Goal: Information Seeking & Learning: Learn about a topic

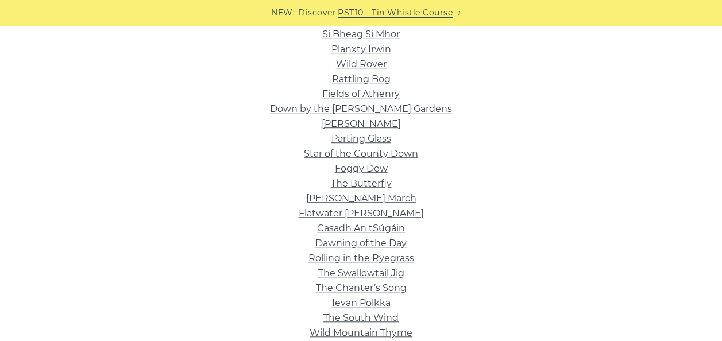
scroll to position [203, 0]
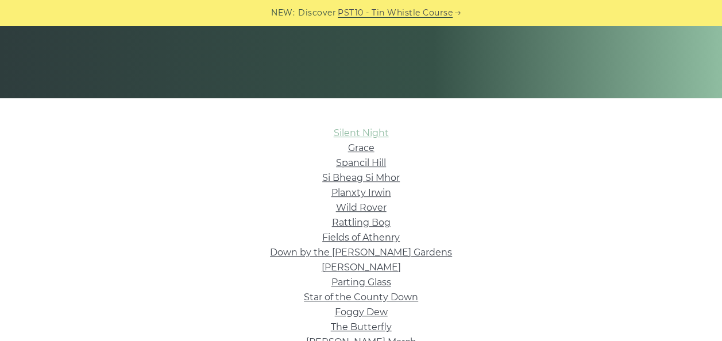
click at [364, 129] on link "Silent Night" at bounding box center [361, 133] width 55 height 11
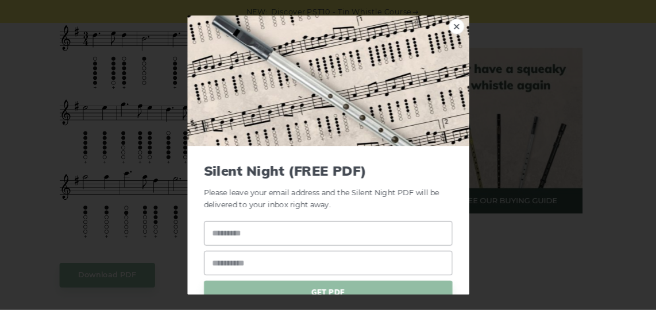
scroll to position [731, 0]
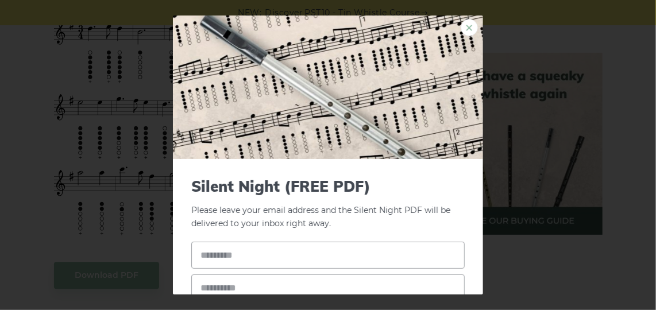
drag, startPoint x: 705, startPoint y: 0, endPoint x: 457, endPoint y: 27, distance: 249.6
click at [461, 27] on link "×" at bounding box center [469, 27] width 17 height 17
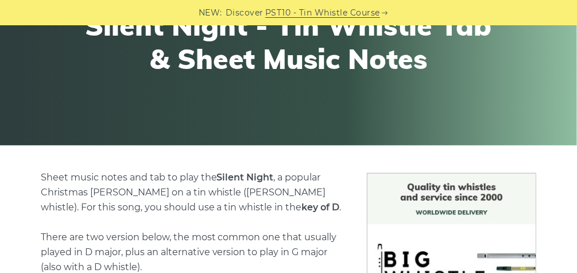
scroll to position [0, 0]
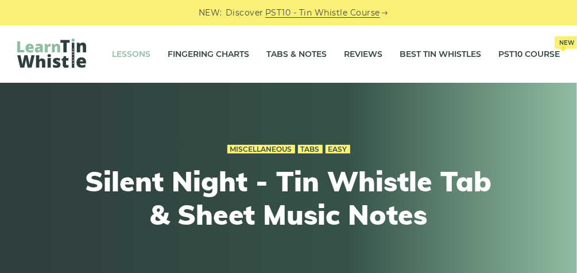
click at [113, 59] on link "Lessons" at bounding box center [131, 54] width 38 height 29
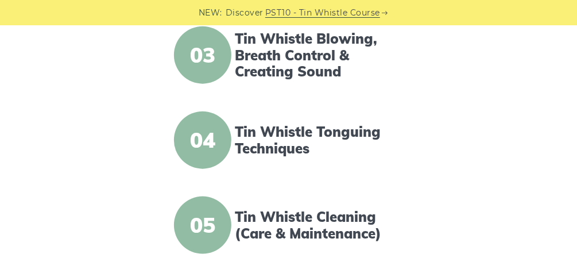
scroll to position [522, 0]
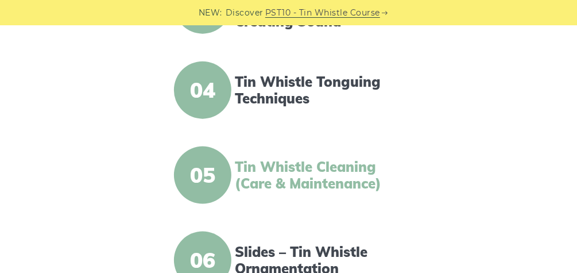
click at [278, 163] on link "Tin Whistle Cleaning (Care & Maintenance)" at bounding box center [319, 175] width 169 height 33
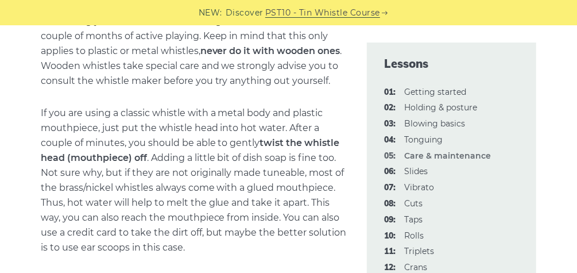
scroll to position [1579, 0]
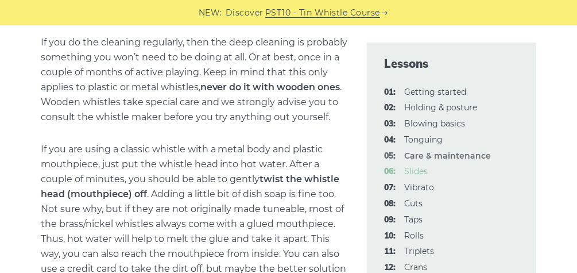
click at [420, 167] on link "06: Slides" at bounding box center [416, 171] width 24 height 10
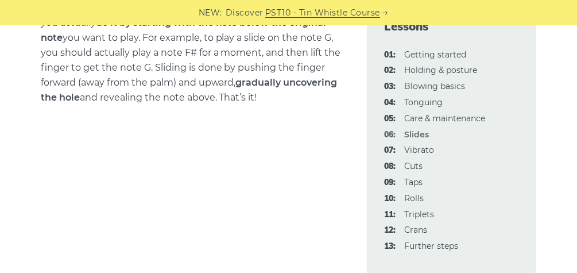
scroll to position [533, 0]
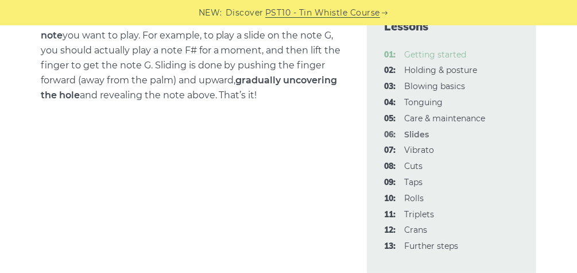
click at [427, 57] on link "01: Getting started" at bounding box center [435, 54] width 62 height 10
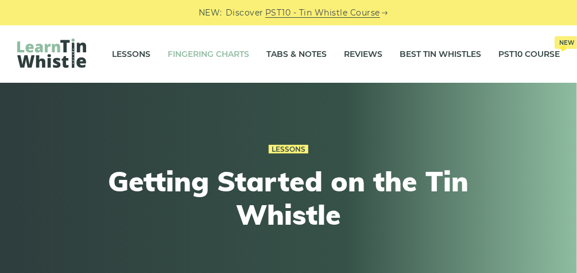
click at [229, 60] on link "Fingering Charts" at bounding box center [209, 54] width 82 height 29
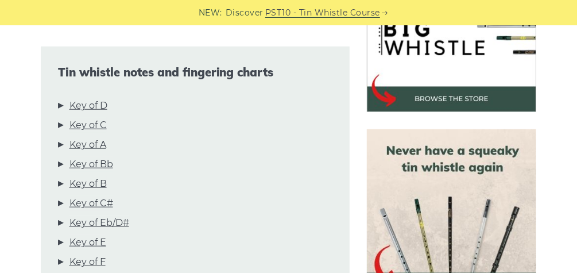
scroll to position [416, 0]
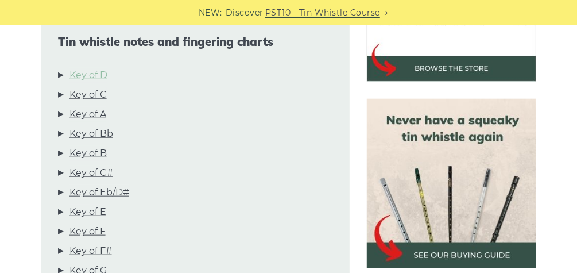
click at [83, 72] on link "Key of D" at bounding box center [89, 75] width 38 height 15
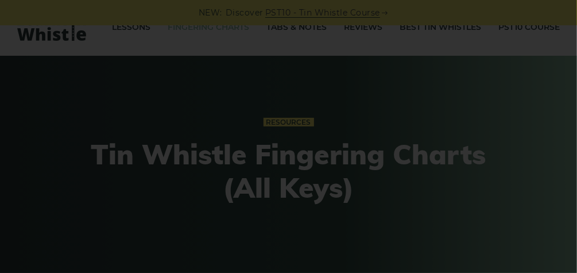
scroll to position [0, 0]
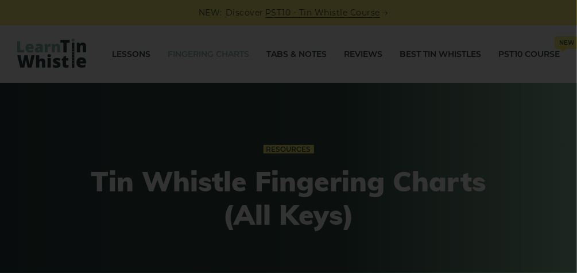
click at [223, 107] on div "×" at bounding box center [288, 136] width 577 height 273
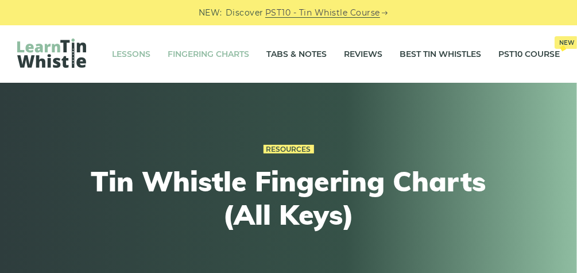
click at [138, 59] on link "Lessons" at bounding box center [131, 54] width 38 height 29
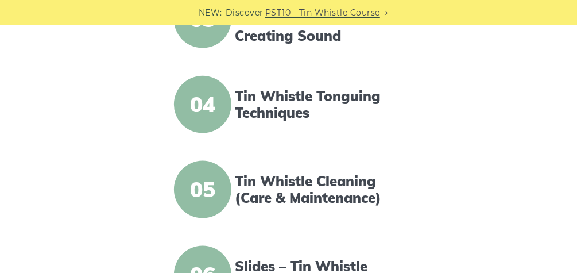
scroll to position [539, 0]
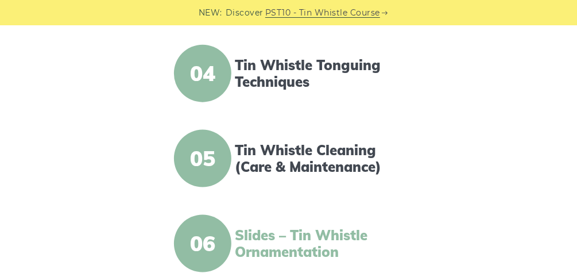
click at [331, 246] on link "Slides – Tin Whistle Ornamentation" at bounding box center [319, 243] width 169 height 33
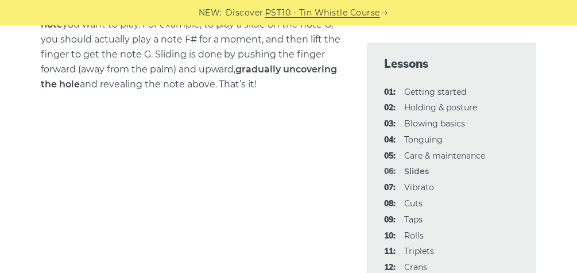
scroll to position [533, 0]
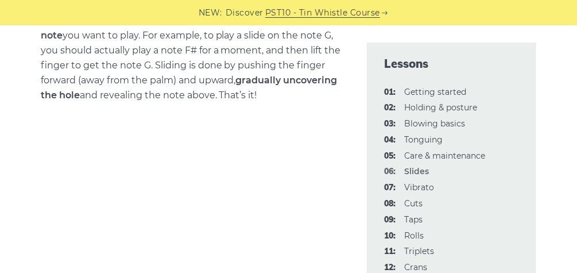
click at [448, 202] on li "08: Cuts" at bounding box center [451, 204] width 135 height 14
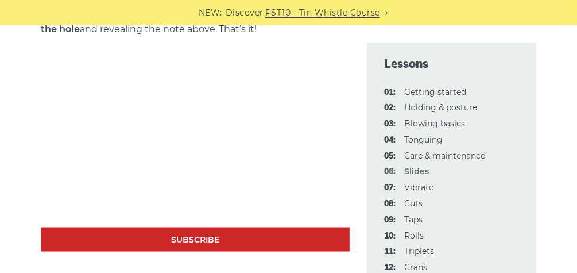
scroll to position [597, 0]
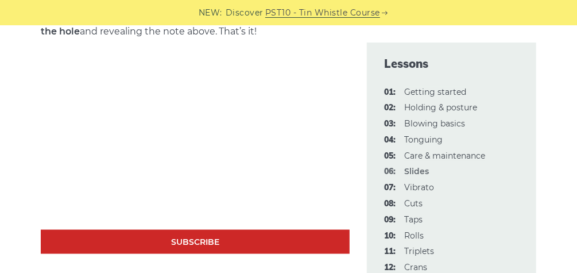
drag, startPoint x: 581, startPoint y: 262, endPoint x: 553, endPoint y: 268, distance: 29.3
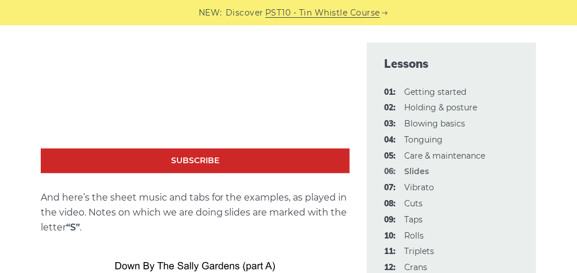
scroll to position [1130, 0]
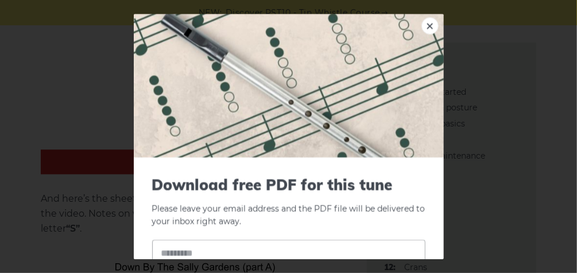
click at [424, 23] on link "×" at bounding box center [430, 25] width 17 height 17
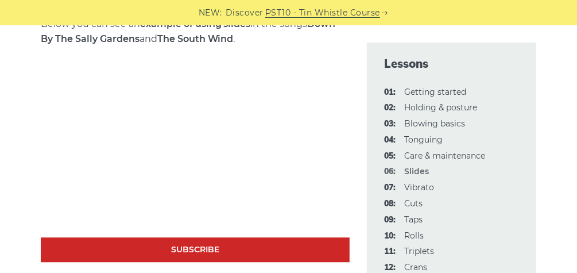
scroll to position [1041, 0]
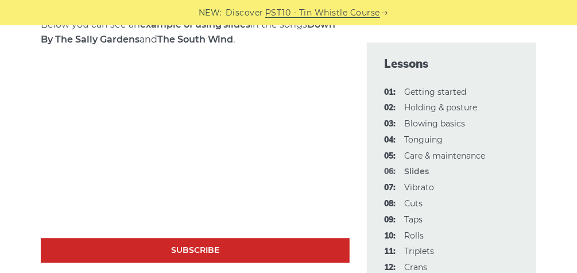
click at [236, 262] on link "Subscribe" at bounding box center [196, 250] width 310 height 25
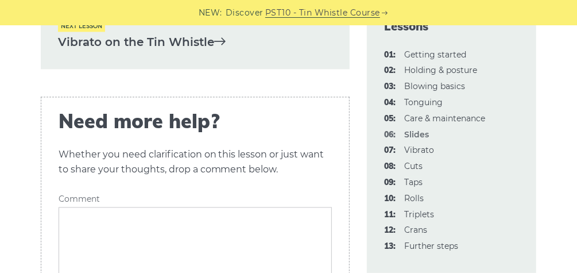
scroll to position [2664, 0]
